Goal: Transaction & Acquisition: Download file/media

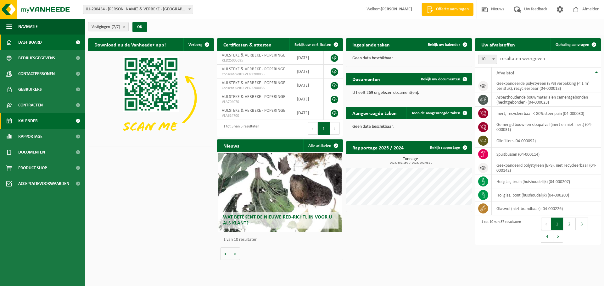
click at [30, 124] on span "Kalender" at bounding box center [27, 121] width 19 height 16
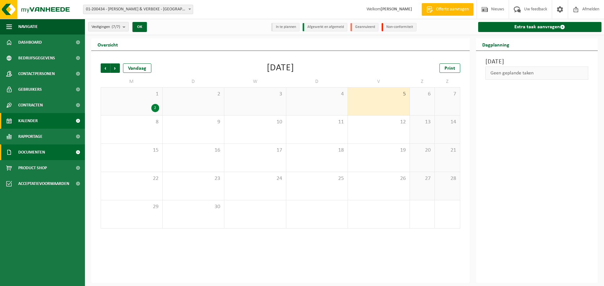
click at [21, 153] on span "Documenten" at bounding box center [31, 153] width 27 height 16
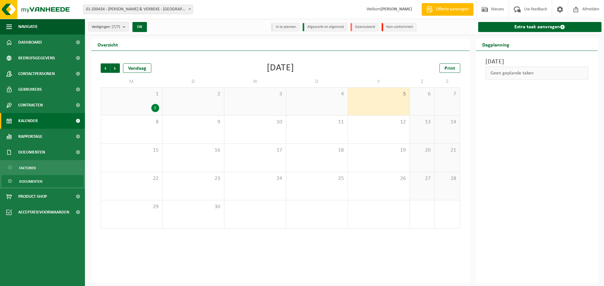
click at [28, 183] on span "Documenten" at bounding box center [30, 182] width 23 height 12
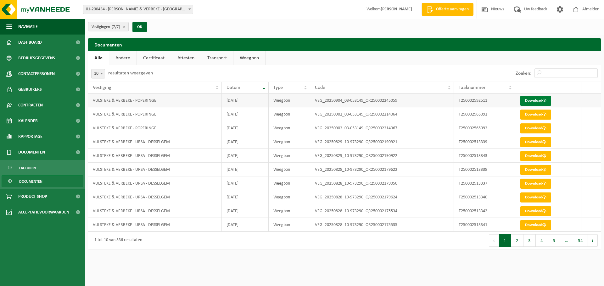
click at [531, 101] on link "Download" at bounding box center [535, 101] width 31 height 10
